Goal: Navigation & Orientation: Find specific page/section

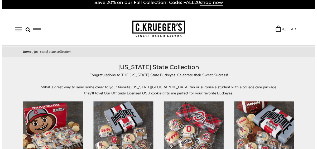
scroll to position [2, 0]
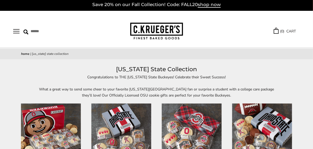
click at [17, 31] on button "Open navigation" at bounding box center [16, 31] width 6 height 4
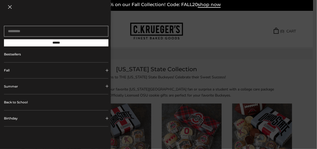
click at [133, 61] on div at bounding box center [158, 74] width 317 height 149
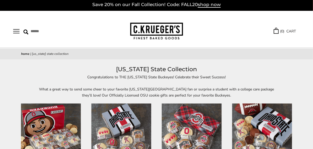
click at [20, 33] on button "Open navigation" at bounding box center [16, 31] width 6 height 4
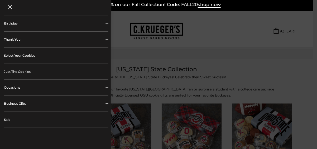
scroll to position [86, 0]
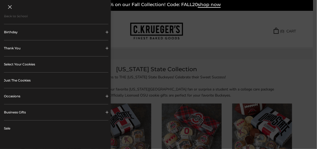
click at [9, 95] on button "Occasions" at bounding box center [56, 96] width 104 height 16
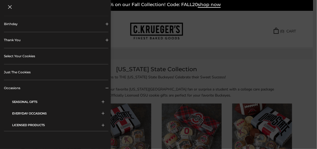
scroll to position [108, 0]
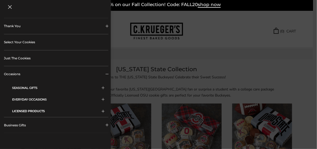
click at [17, 112] on button "LICENSED PRODUCTS" at bounding box center [58, 111] width 92 height 12
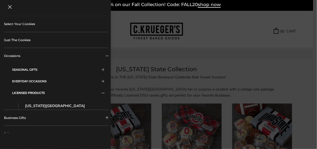
scroll to position [132, 0]
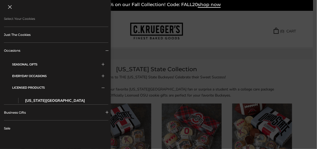
click at [29, 101] on link "[US_STATE][GEOGRAPHIC_DATA]" at bounding box center [60, 101] width 70 height 6
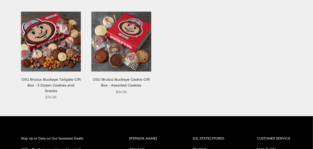
scroll to position [292, 0]
